Goal: Task Accomplishment & Management: Manage account settings

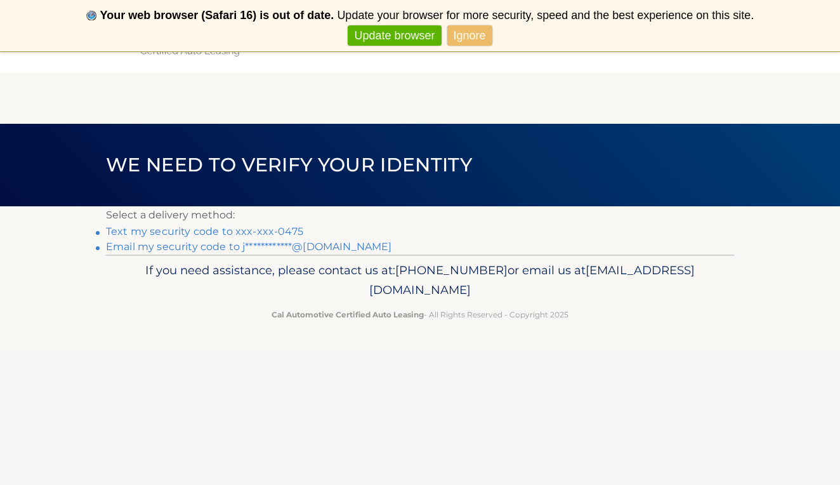
click at [280, 229] on link "Text my security code to xxx-xxx-0475" at bounding box center [204, 231] width 197 height 12
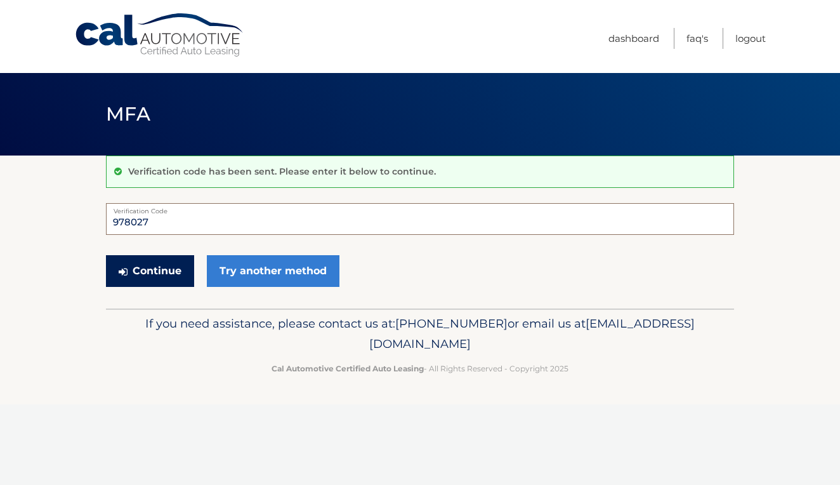
type input "978027"
click at [171, 265] on button "Continue" at bounding box center [150, 271] width 88 height 32
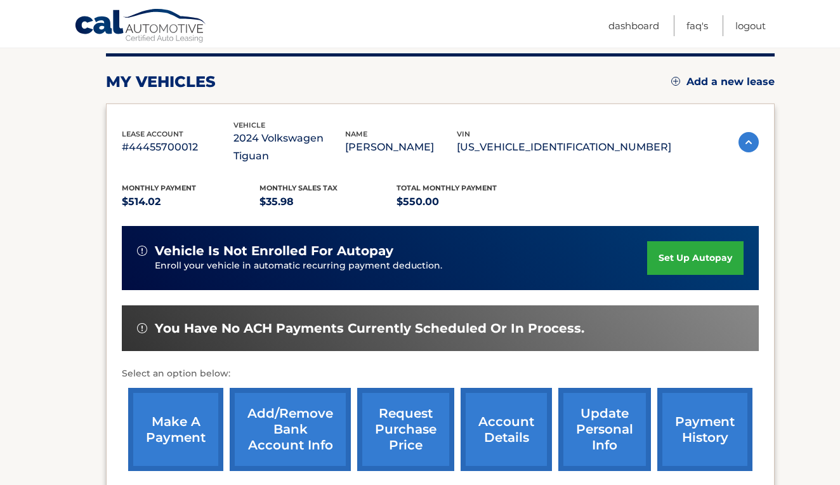
scroll to position [178, 0]
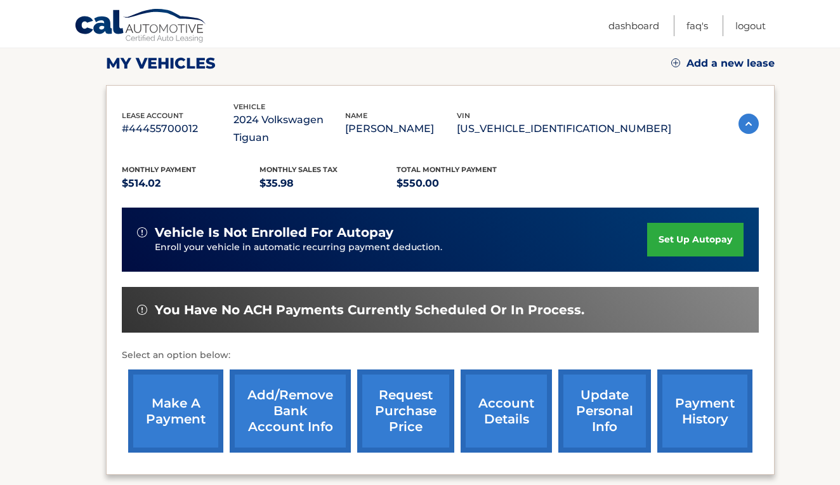
click at [190, 383] on link "make a payment" at bounding box center [175, 410] width 95 height 83
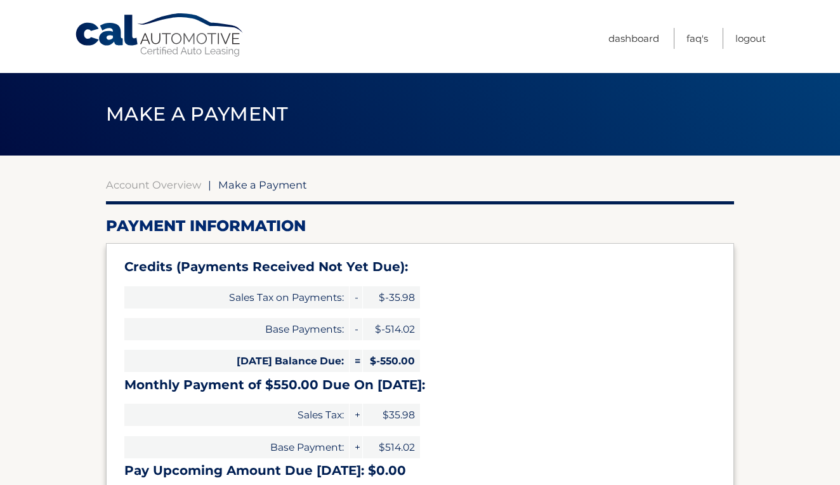
select select "YmI5ZTBjMTEtYWRjZC00ODQ3LWE0ZjAtOWIyNzkyNTEyMjM4"
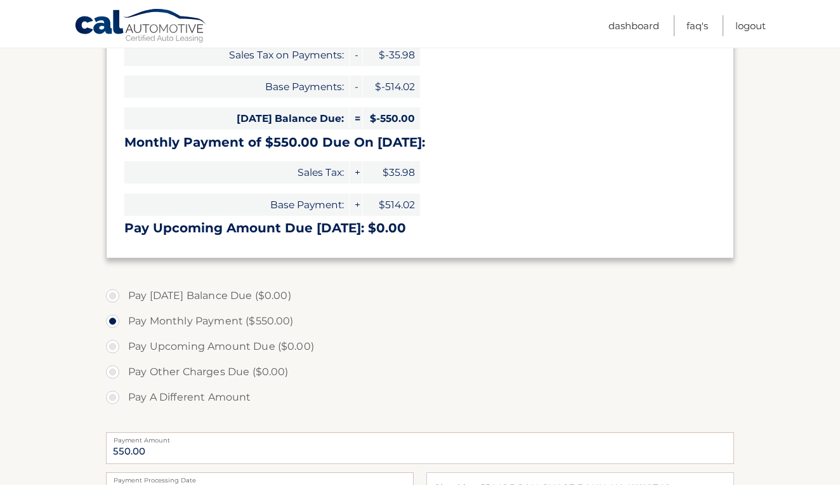
scroll to position [242, 0]
click at [197, 292] on label "Pay [DATE] Balance Due ($0.00)" at bounding box center [420, 295] width 628 height 25
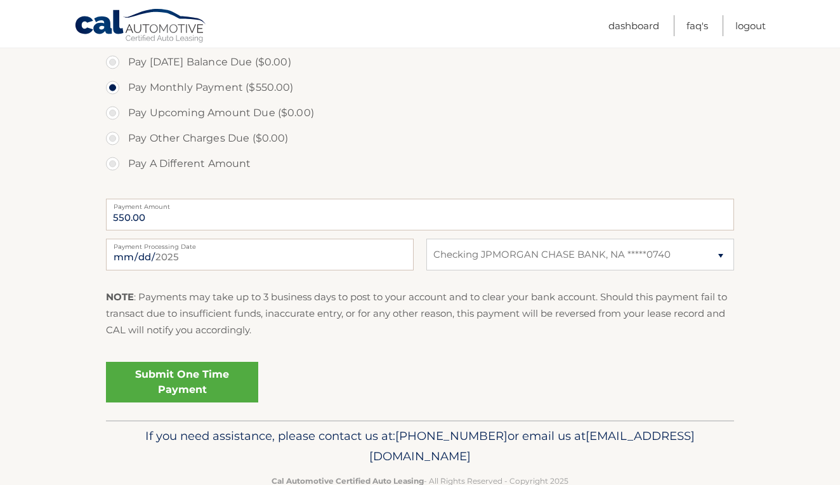
scroll to position [488, 0]
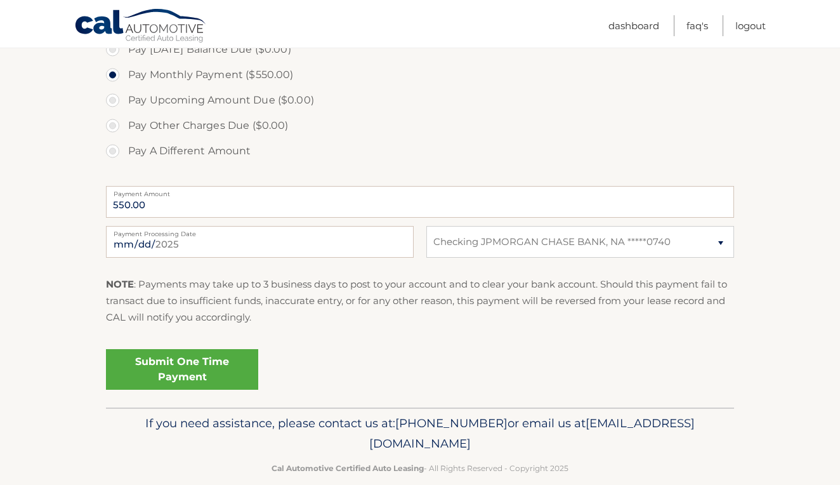
click at [236, 370] on link "Submit One Time Payment" at bounding box center [182, 369] width 152 height 41
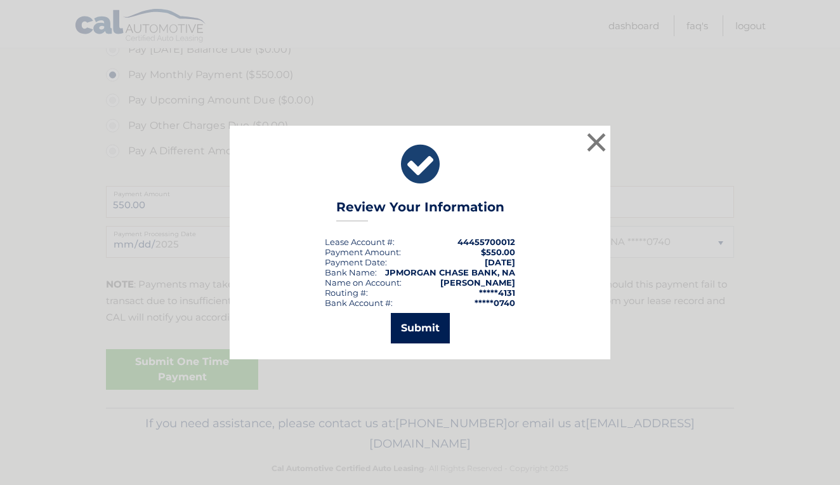
click at [431, 322] on button "Submit" at bounding box center [420, 328] width 59 height 30
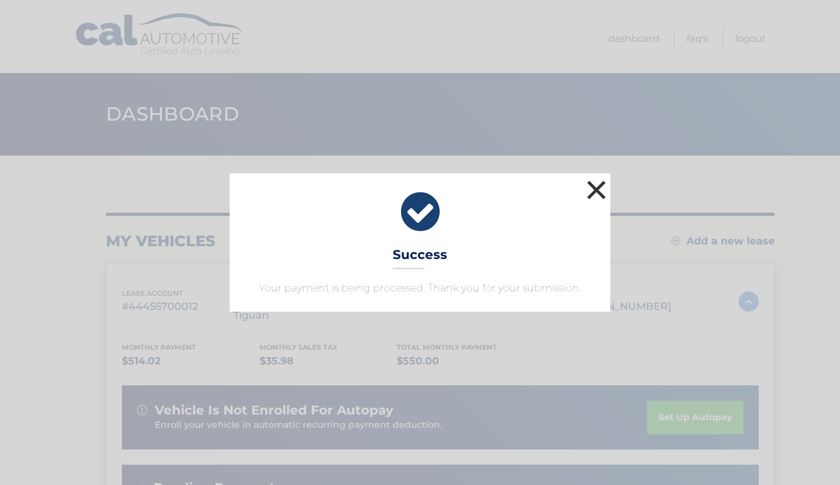
click at [594, 192] on button "×" at bounding box center [596, 189] width 25 height 25
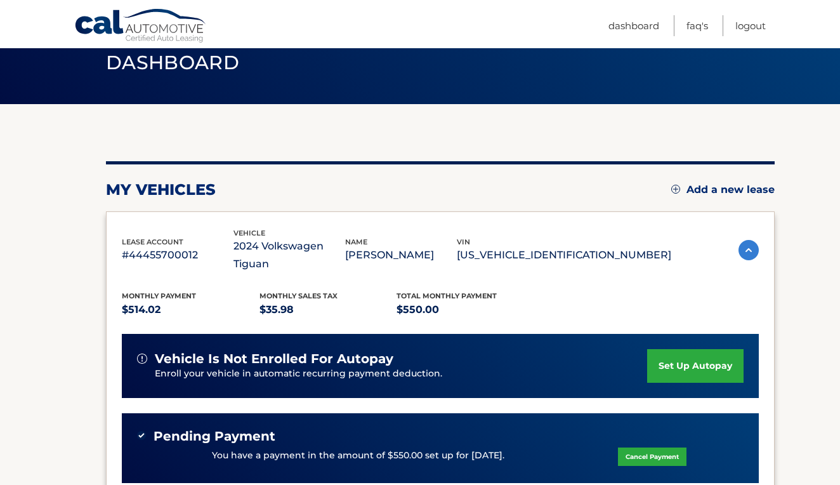
scroll to position [49, 0]
